Goal: Task Accomplishment & Management: Manage account settings

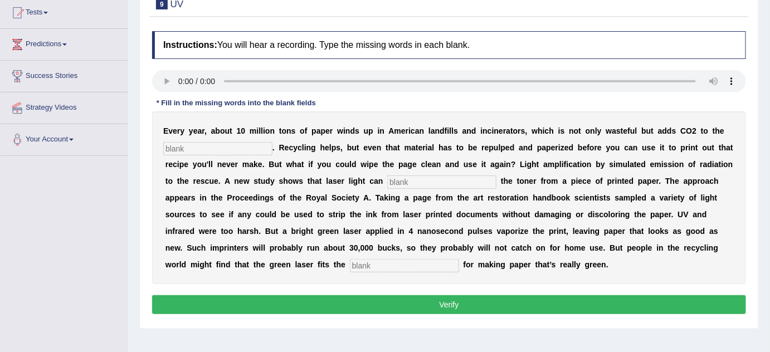
scroll to position [122, 0]
